Goal: Task Accomplishment & Management: Complete application form

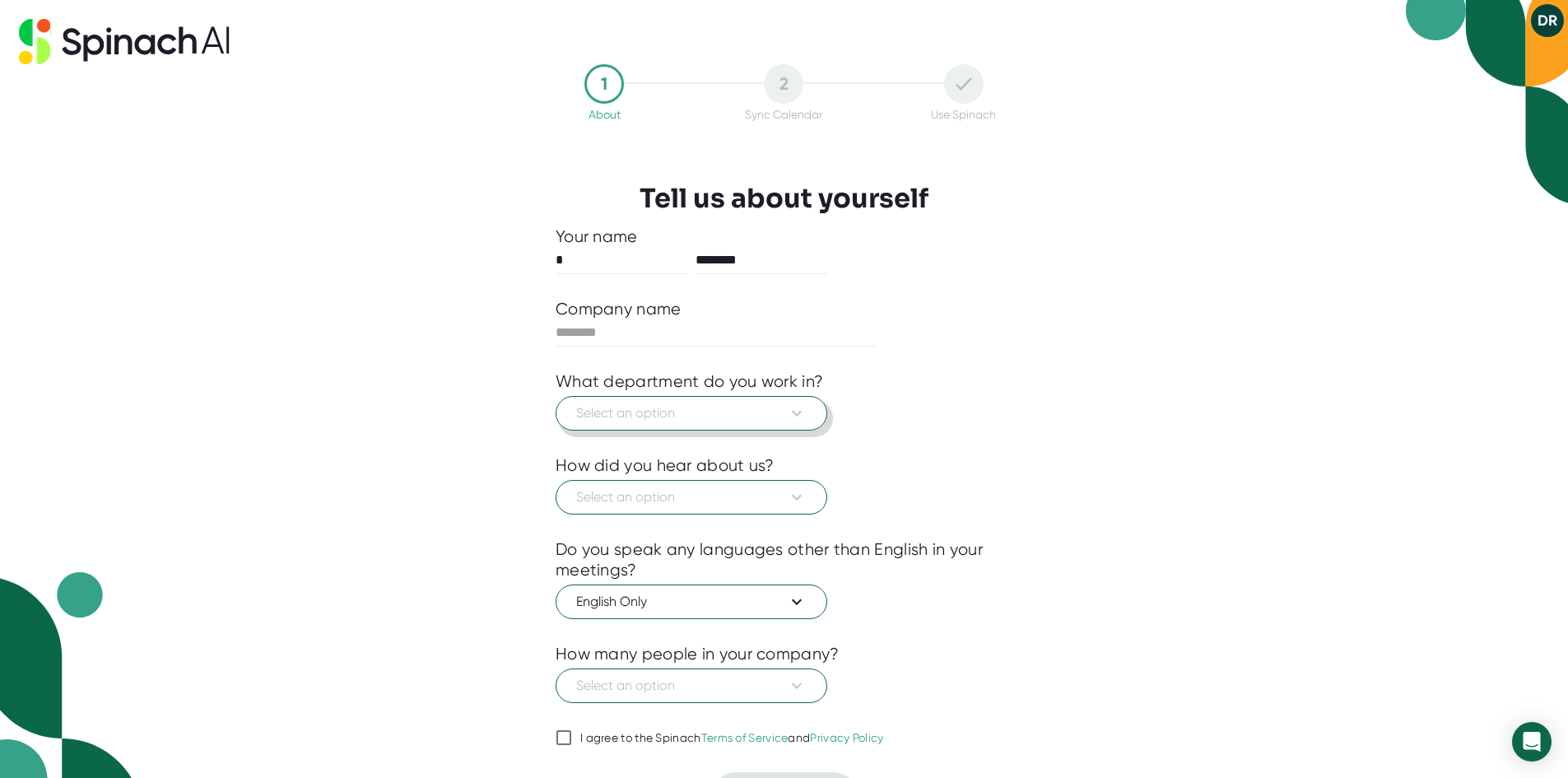
click at [764, 411] on span "Select an option" at bounding box center [691, 414] width 231 height 20
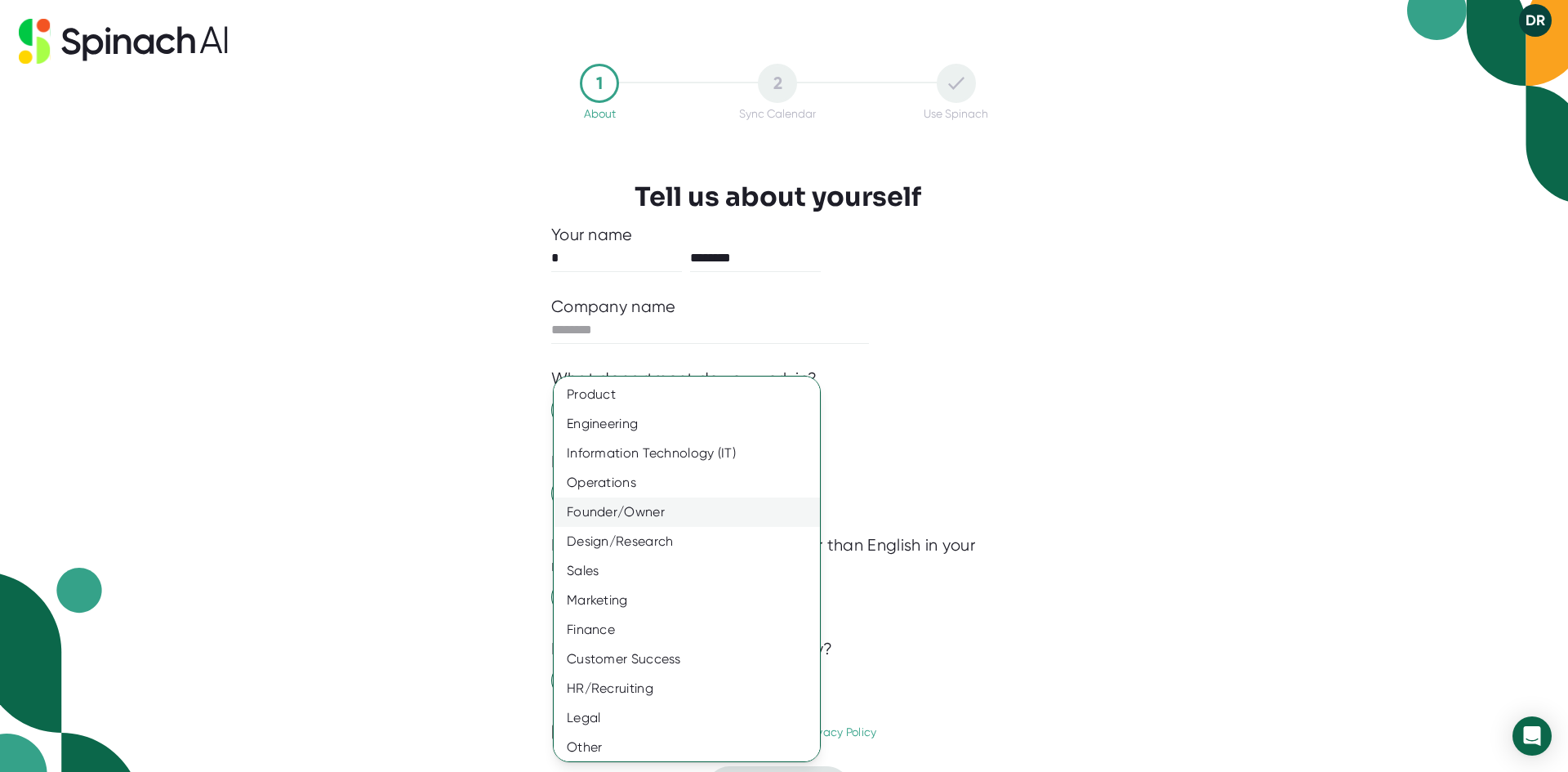
click at [620, 510] on div "Founder/Owner" at bounding box center [693, 512] width 279 height 30
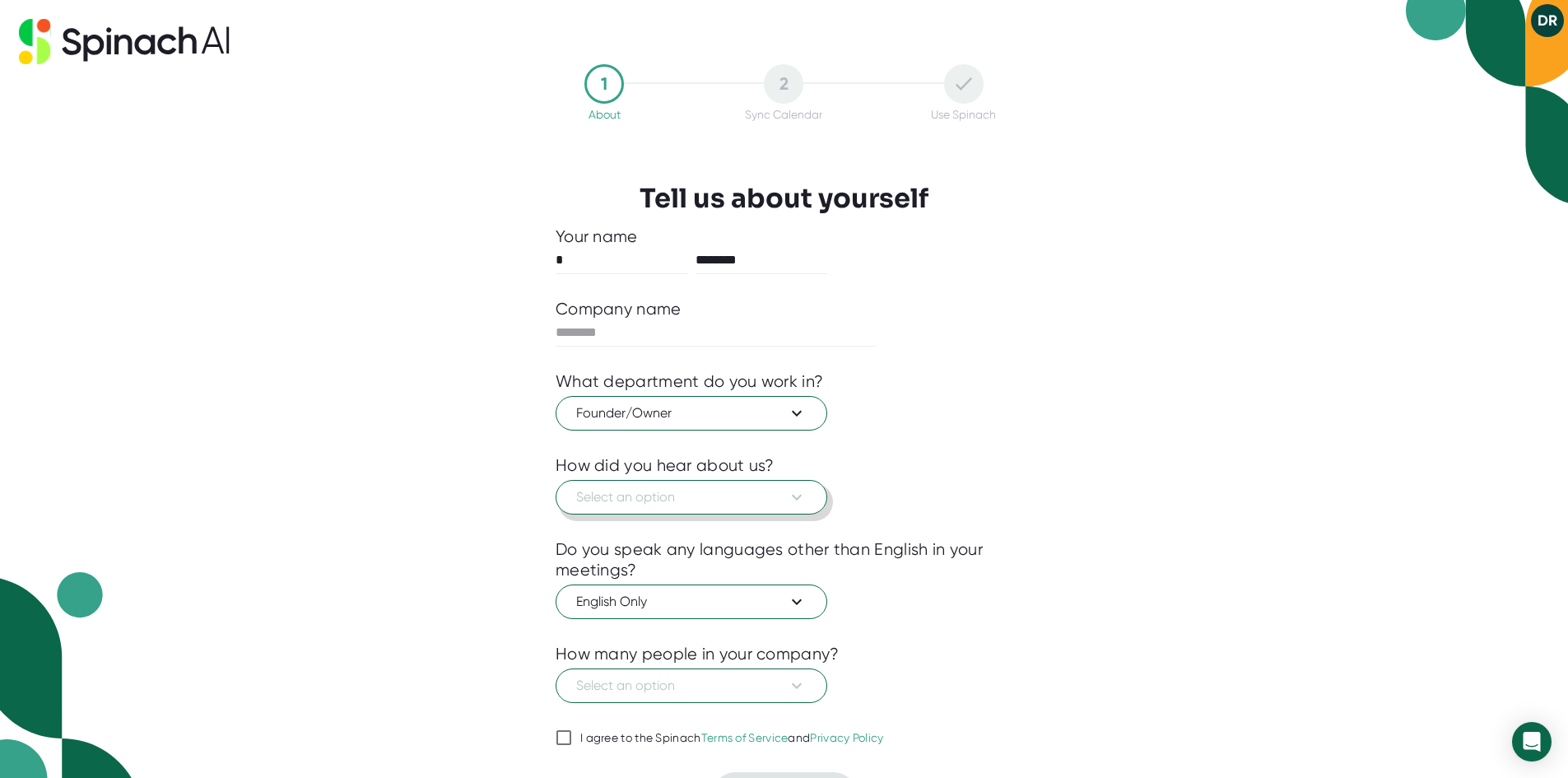
click at [789, 494] on icon at bounding box center [797, 498] width 20 height 20
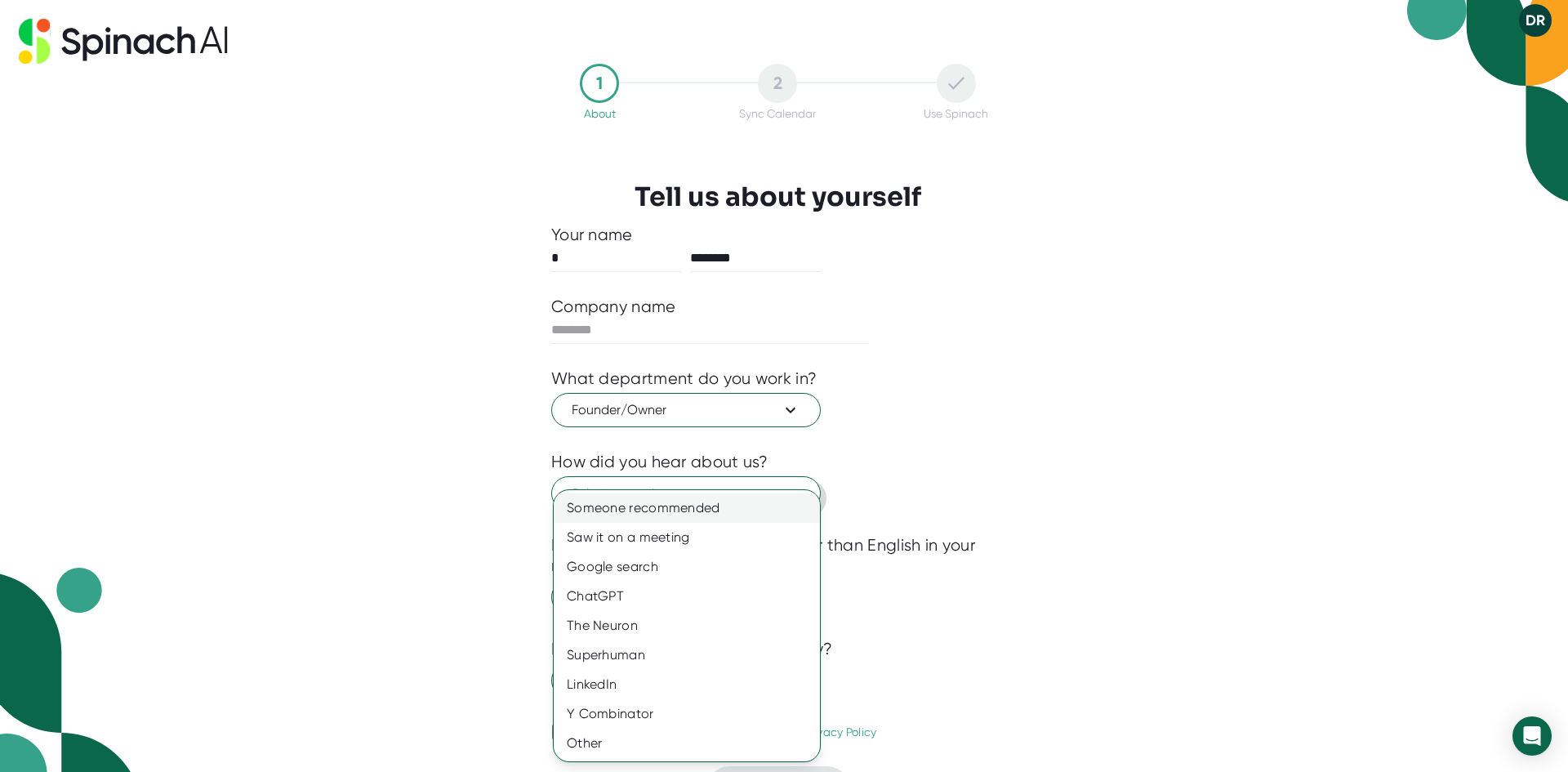
click at [706, 511] on div "Someone recommended" at bounding box center [687, 508] width 266 height 30
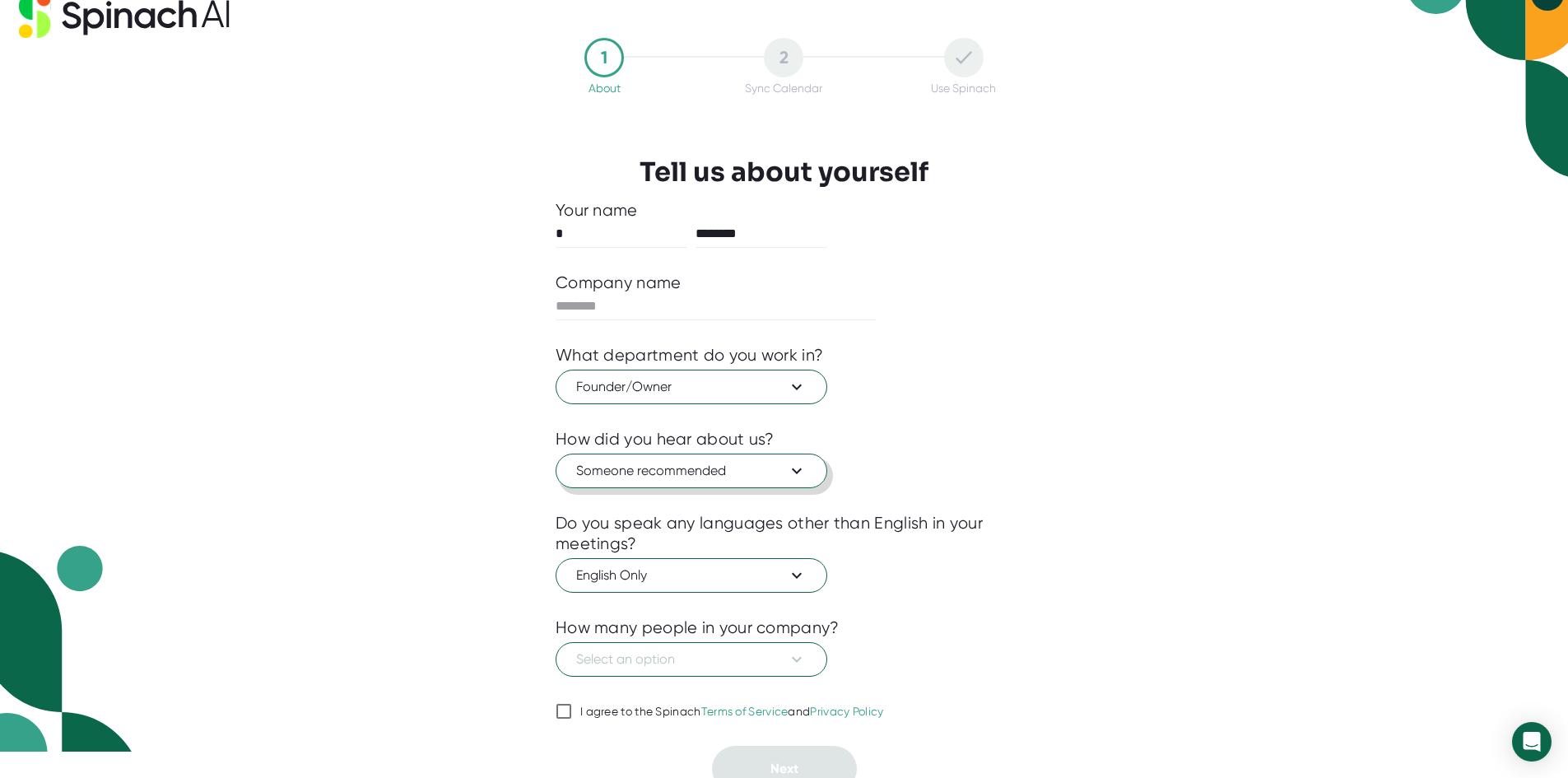
scroll to position [40, 0]
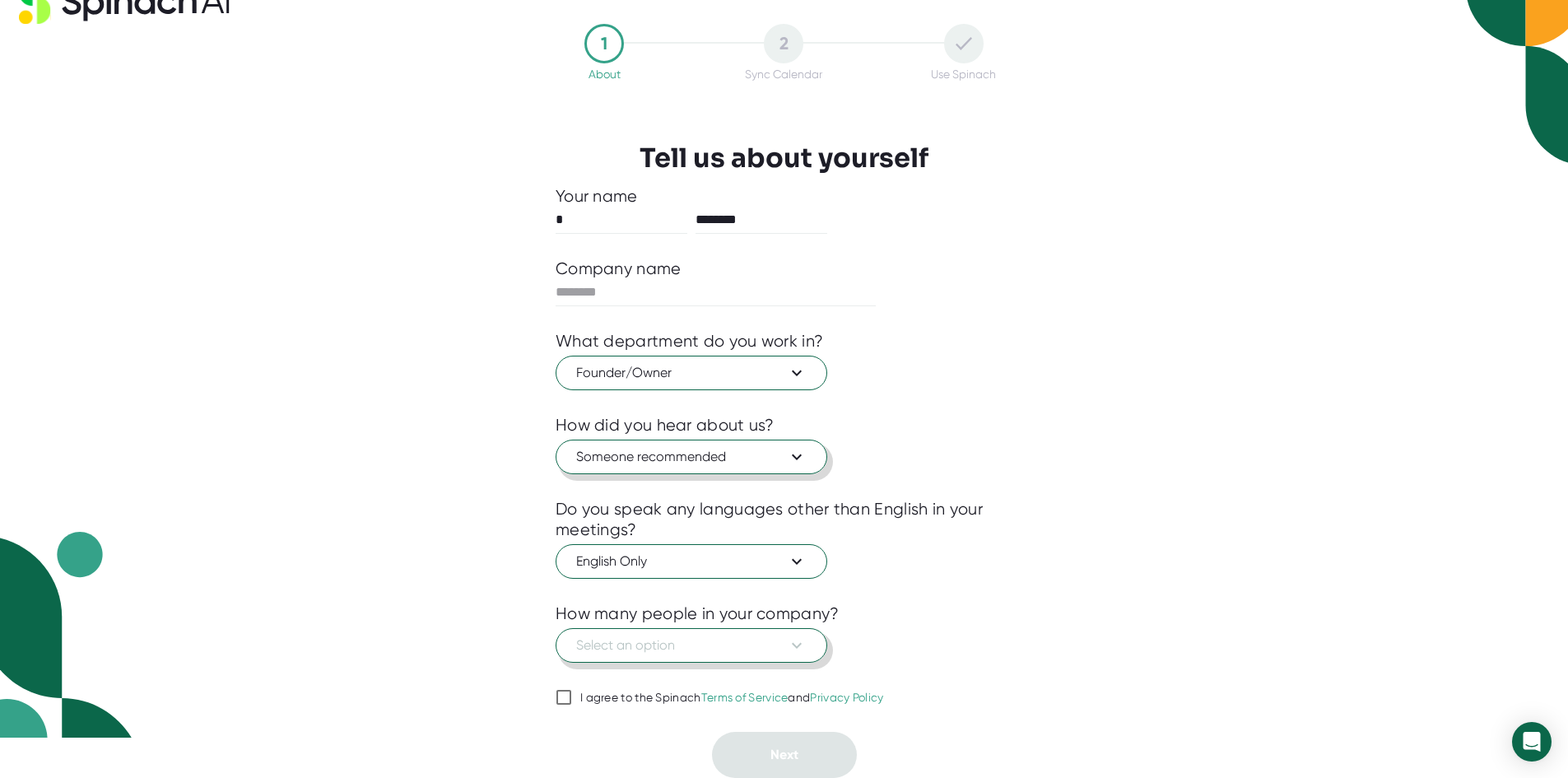
click at [775, 637] on span "Select an option" at bounding box center [691, 645] width 231 height 20
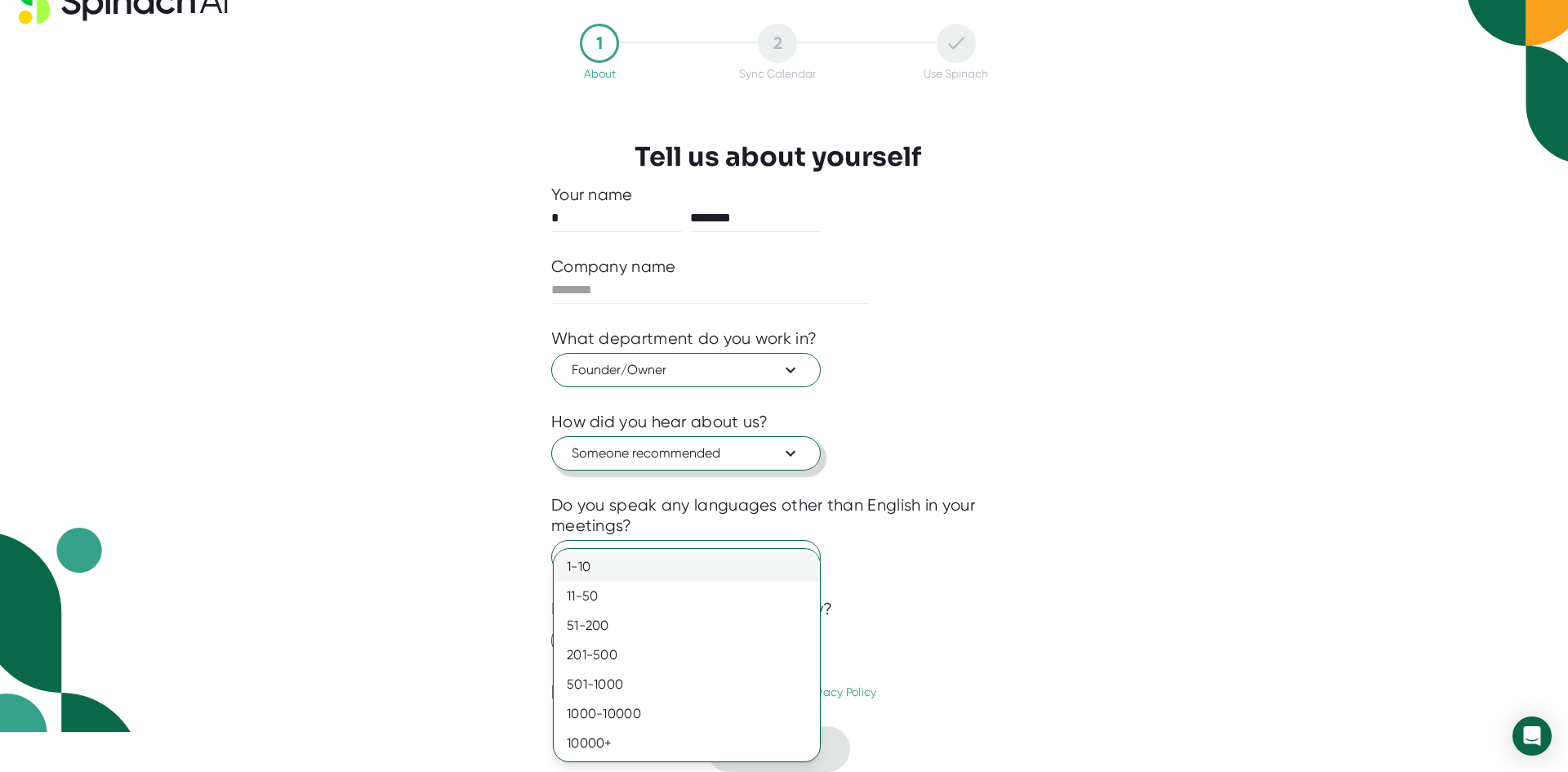
click at [660, 559] on div "1-10" at bounding box center [687, 568] width 266 height 30
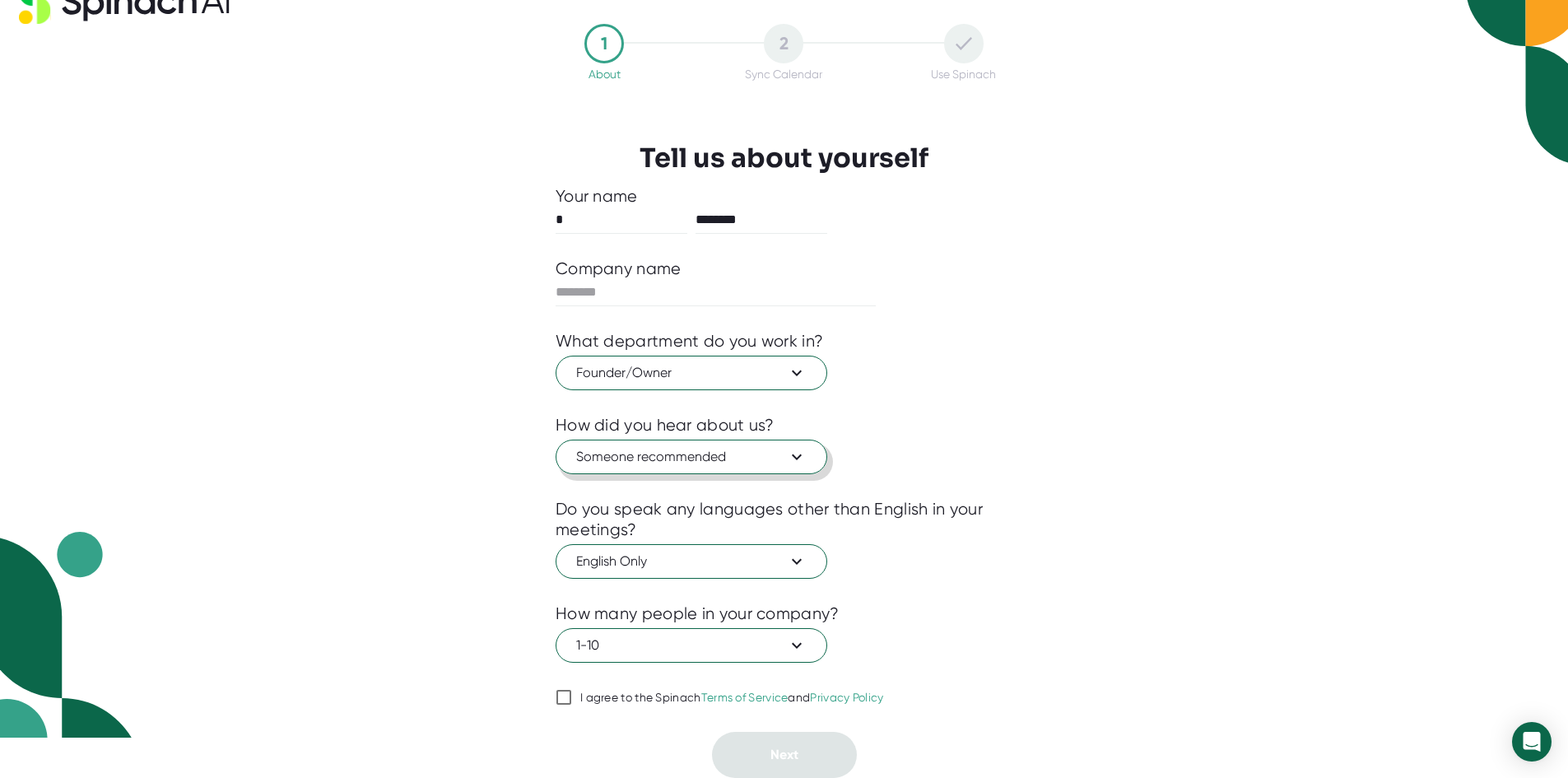
click at [567, 697] on input "I agree to the Spinach Terms of Service and Privacy Policy" at bounding box center [564, 698] width 17 height 20
checkbox input "true"
click at [649, 280] on input "text" at bounding box center [716, 293] width 320 height 27
type input "**********"
click at [784, 751] on span "Next" at bounding box center [784, 755] width 28 height 16
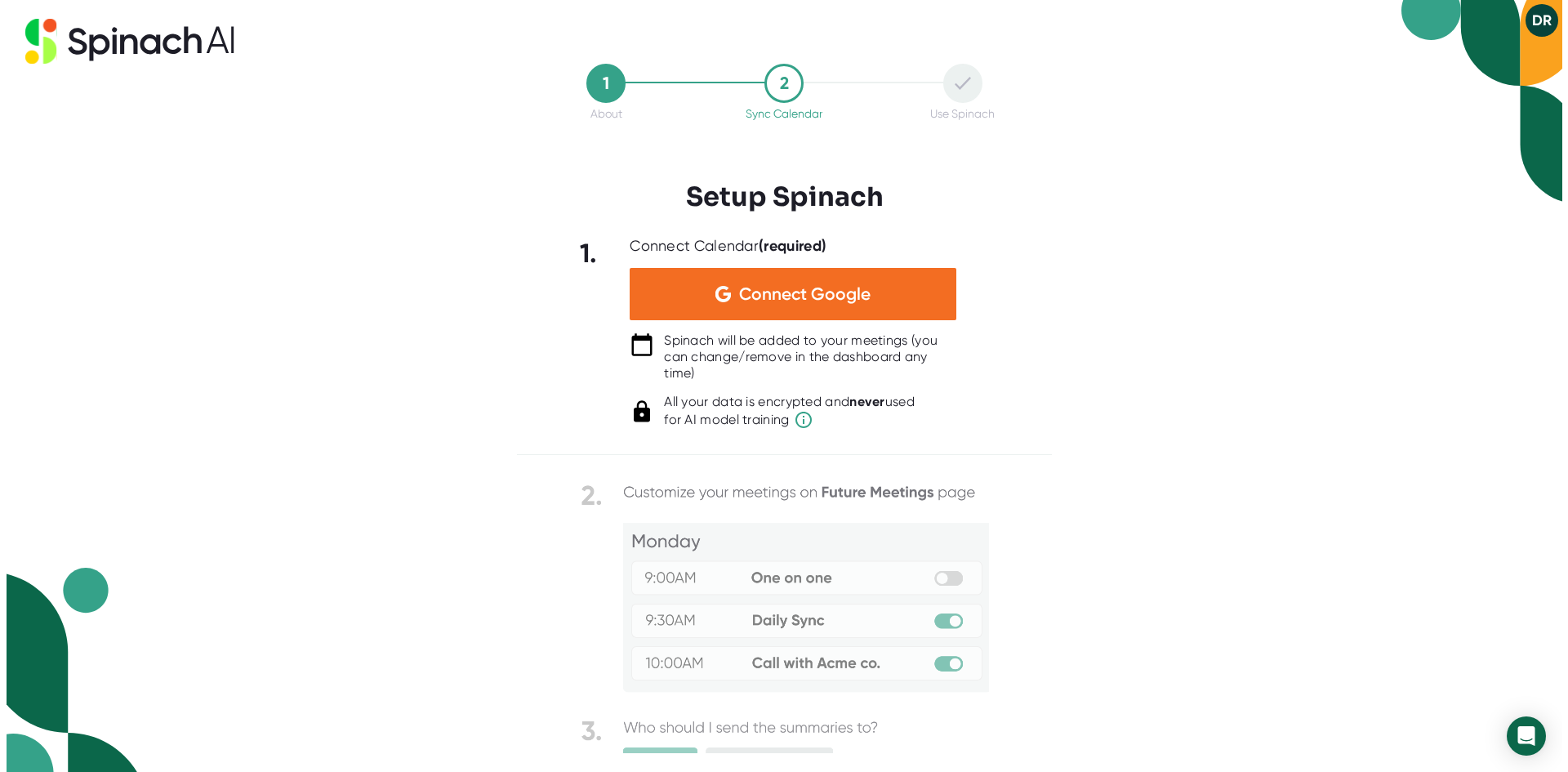
scroll to position [0, 0]
